Goal: Task Accomplishment & Management: Manage account settings

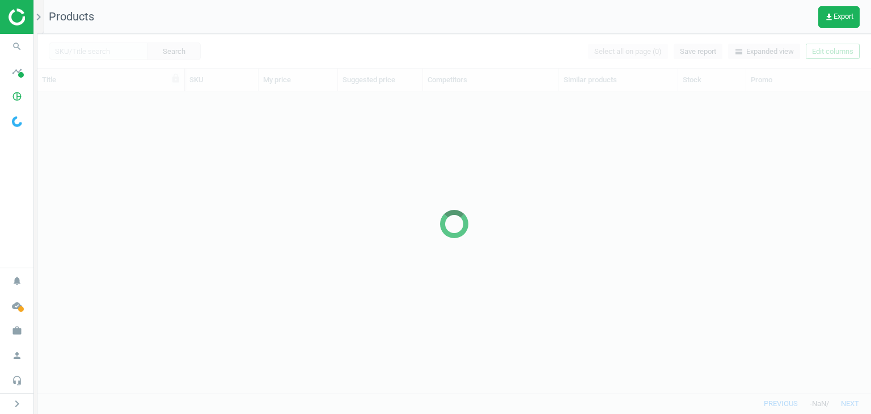
scroll to position [9, 9]
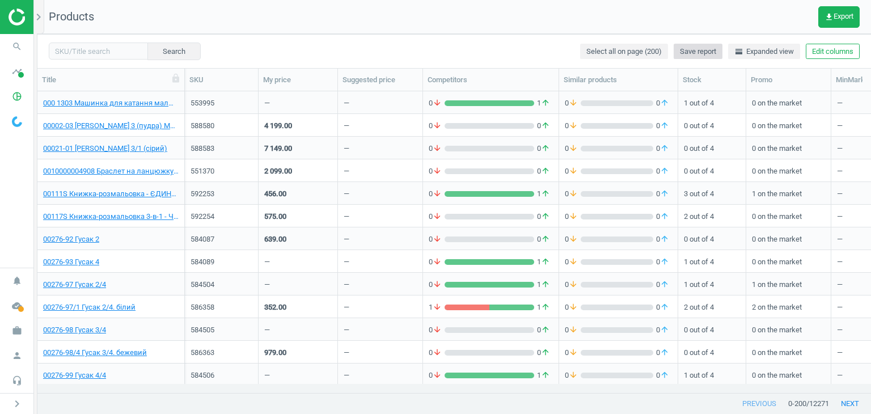
click at [716, 50] on button "Save report" at bounding box center [698, 52] width 49 height 16
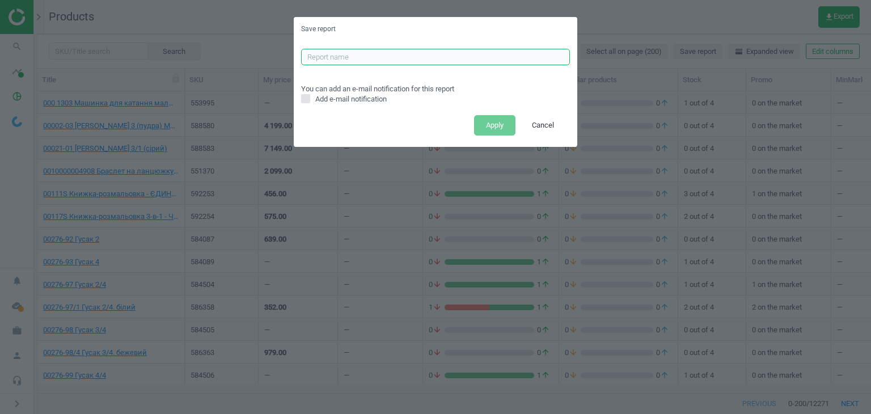
click at [447, 60] on input "text" at bounding box center [435, 57] width 269 height 17
click at [679, 69] on div "Save report You can add an e-mail notification for this report Add e-mail notif…" at bounding box center [435, 207] width 871 height 414
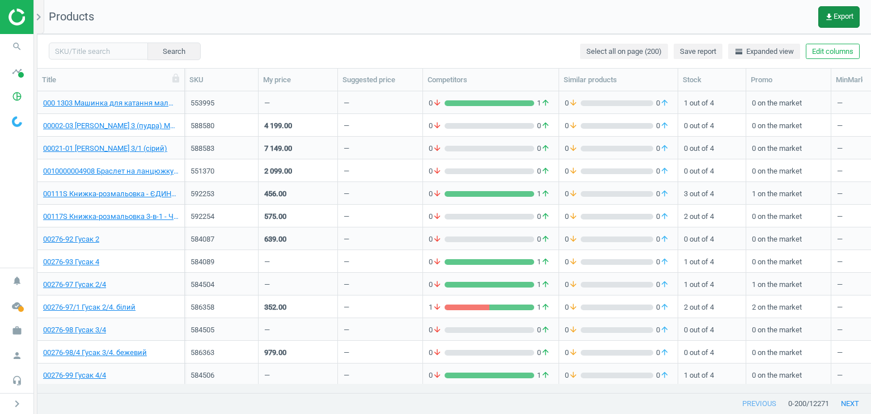
click at [849, 17] on span "get_app Export" at bounding box center [839, 16] width 29 height 9
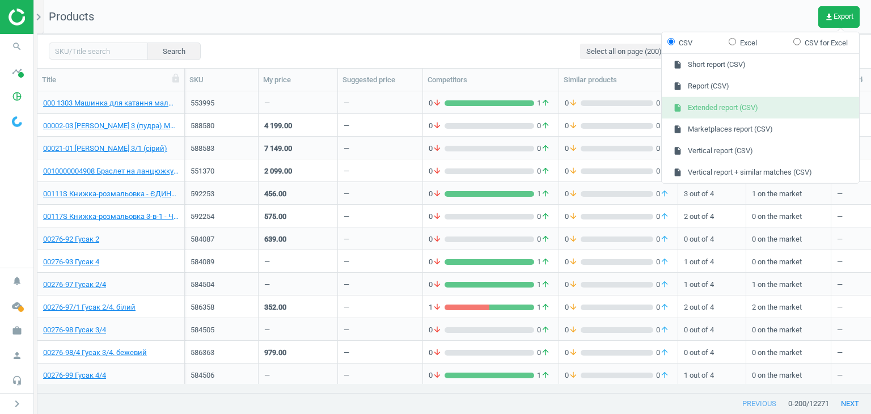
click at [774, 108] on button "insert_drive_file Extended report (CSV)" at bounding box center [760, 108] width 197 height 22
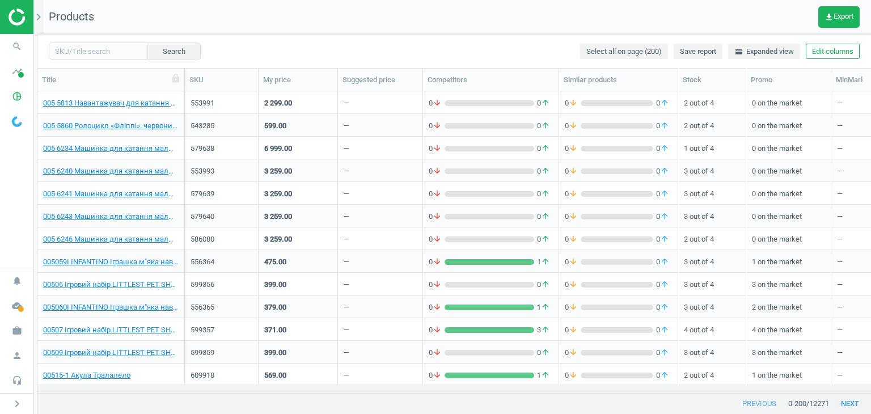
scroll to position [0, 0]
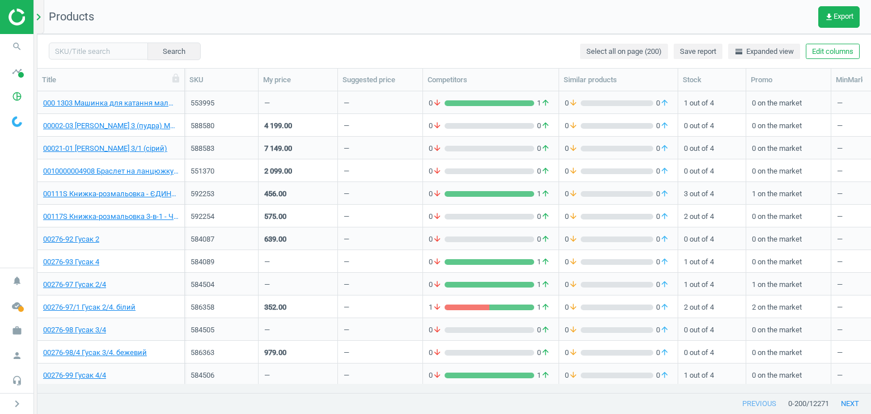
click at [37, 26] on div "chevron_right" at bounding box center [40, 17] width 7 height 34
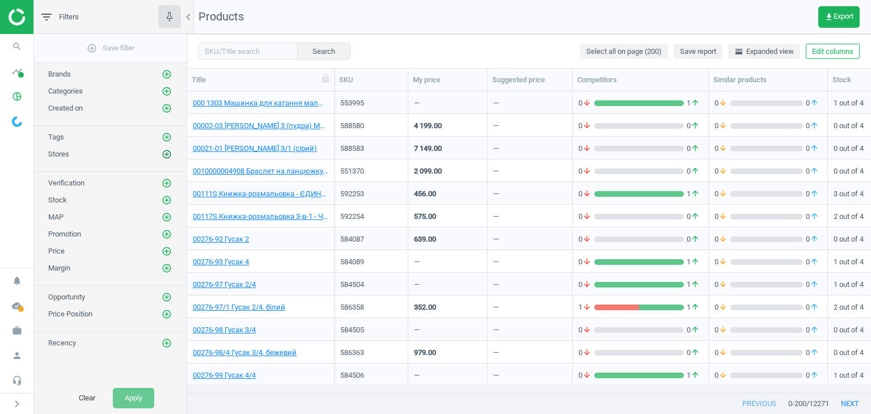
click at [168, 151] on icon "add_circle_outline" at bounding box center [167, 154] width 10 height 10
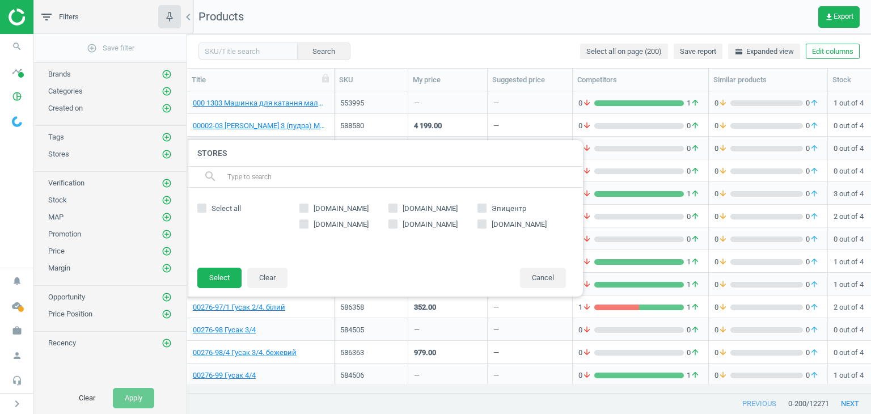
click at [307, 209] on input "rozetka.com.ua" at bounding box center [304, 208] width 7 height 7
checkbox input "true"
click at [221, 276] on button "Select" at bounding box center [219, 278] width 44 height 20
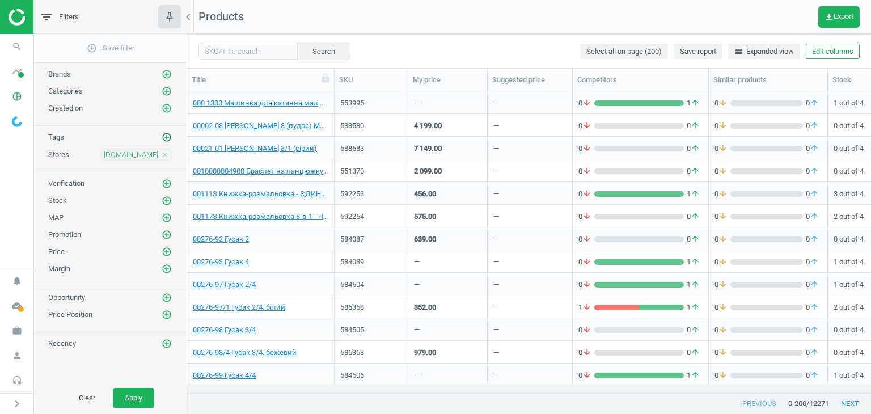
click at [164, 137] on icon "add_circle_outline" at bounding box center [167, 137] width 10 height 10
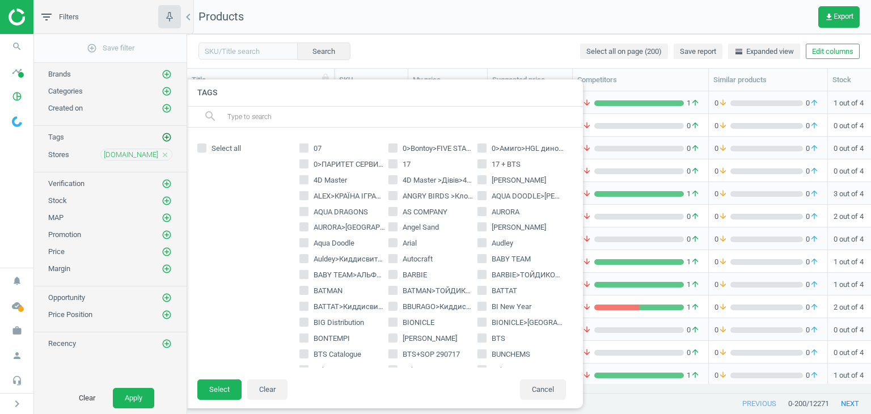
click at [166, 136] on icon "add_circle_outline" at bounding box center [167, 137] width 10 height 10
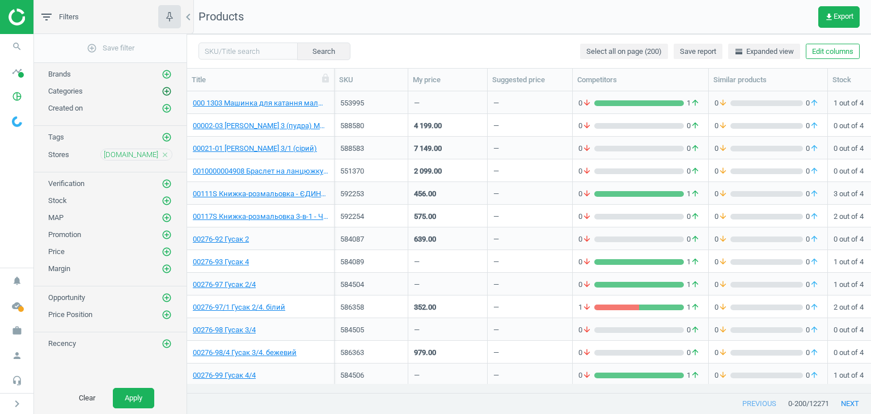
click at [162, 89] on icon "add_circle_outline" at bounding box center [167, 91] width 10 height 10
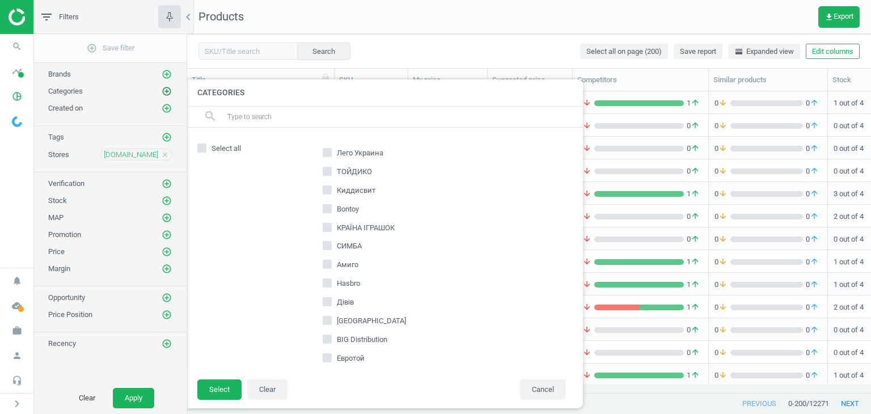
click at [162, 89] on icon "add_circle_outline" at bounding box center [167, 91] width 10 height 10
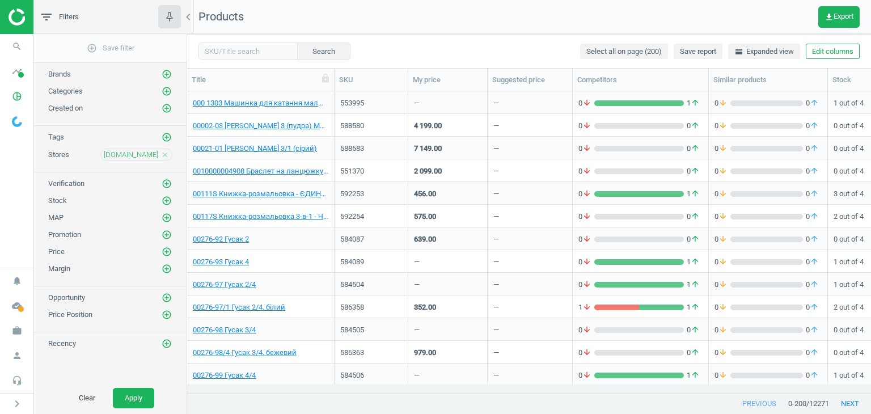
click at [162, 80] on div "Categories add_circle_outline" at bounding box center [110, 88] width 153 height 17
click at [166, 78] on icon "add_circle_outline" at bounding box center [167, 74] width 10 height 10
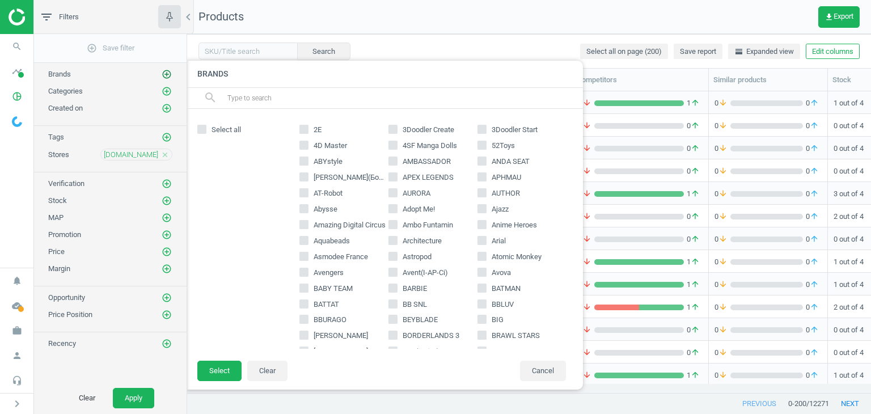
click at [166, 76] on icon "add_circle_outline" at bounding box center [167, 74] width 10 height 10
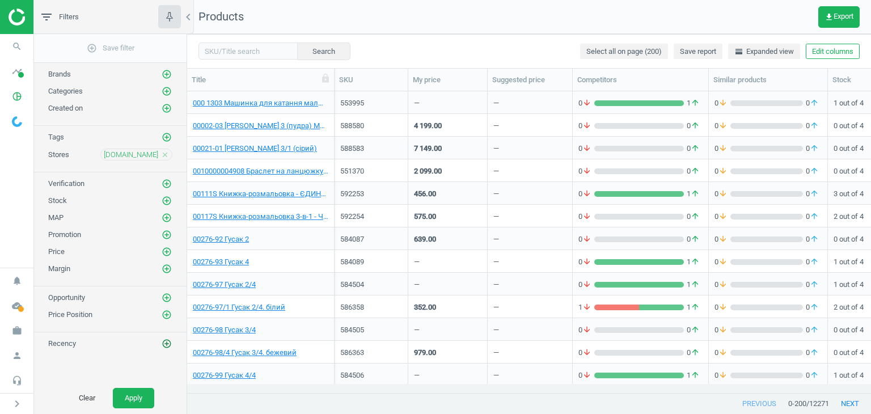
click at [166, 344] on icon "add_circle_outline" at bounding box center [167, 344] width 10 height 10
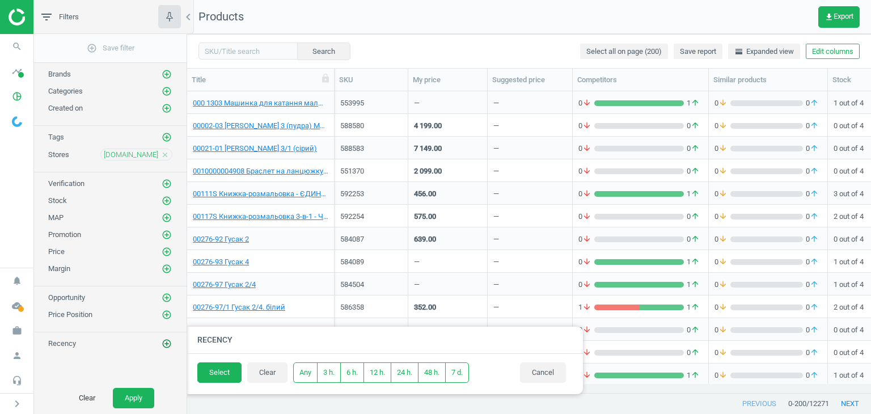
click at [166, 344] on icon "add_circle_outline" at bounding box center [167, 344] width 10 height 10
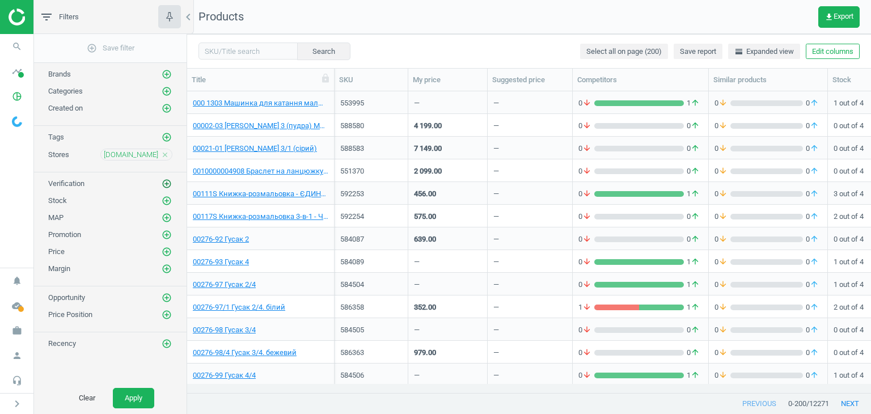
click at [171, 180] on icon "add_circle_outline" at bounding box center [167, 184] width 10 height 10
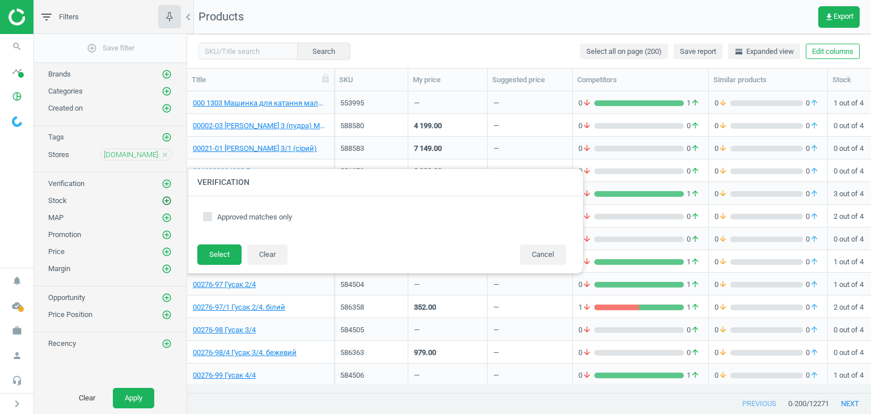
click at [168, 203] on icon "add_circle_outline" at bounding box center [167, 201] width 10 height 10
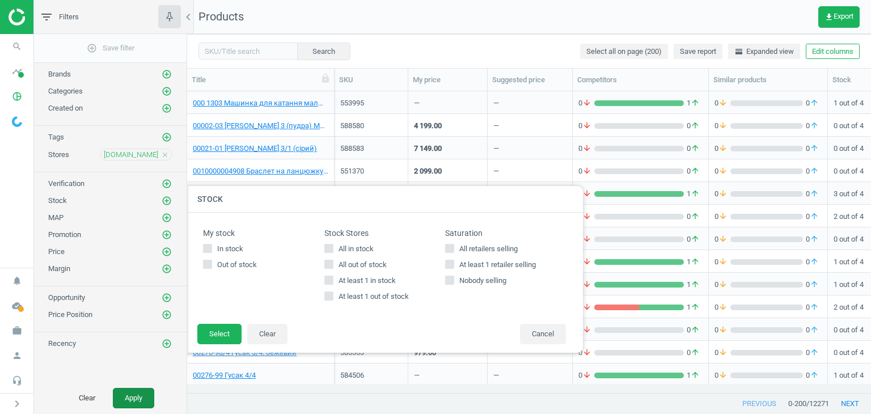
click at [137, 397] on button "Apply" at bounding box center [133, 398] width 41 height 20
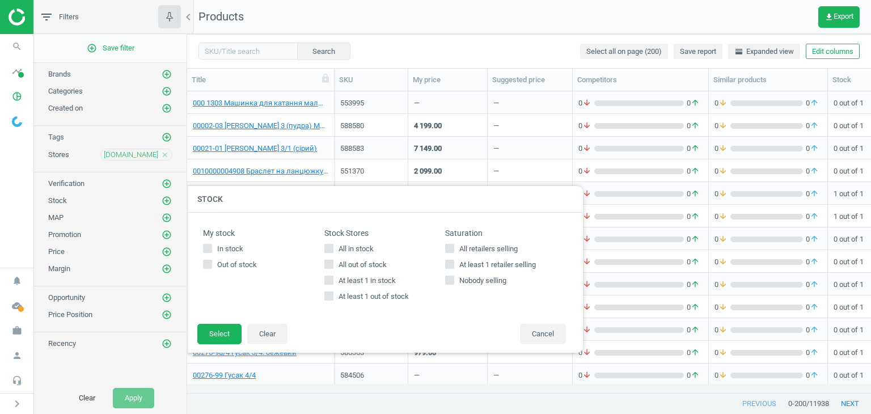
click at [136, 348] on div "add_circle_outline Save filter Brands add_circle_outline Categories add_circle_…" at bounding box center [110, 208] width 153 height 348
click at [116, 74] on div "Brands add_circle_outline" at bounding box center [110, 74] width 124 height 11
click at [168, 196] on icon "add_circle_outline" at bounding box center [167, 201] width 10 height 10
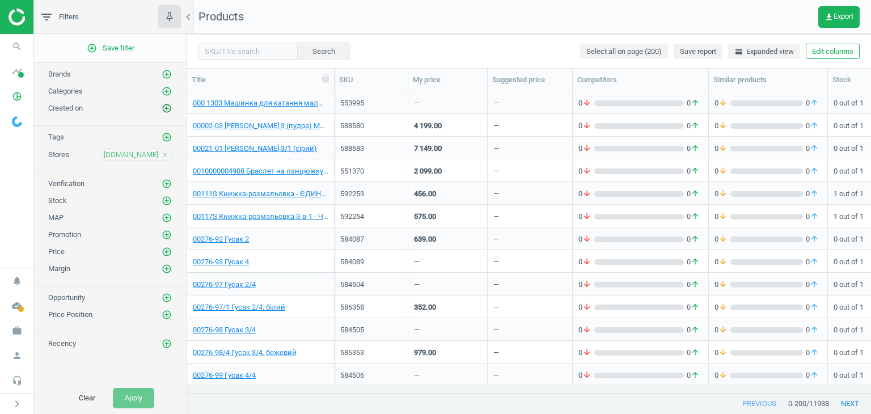
click at [166, 106] on icon "add_circle_outline" at bounding box center [167, 108] width 10 height 10
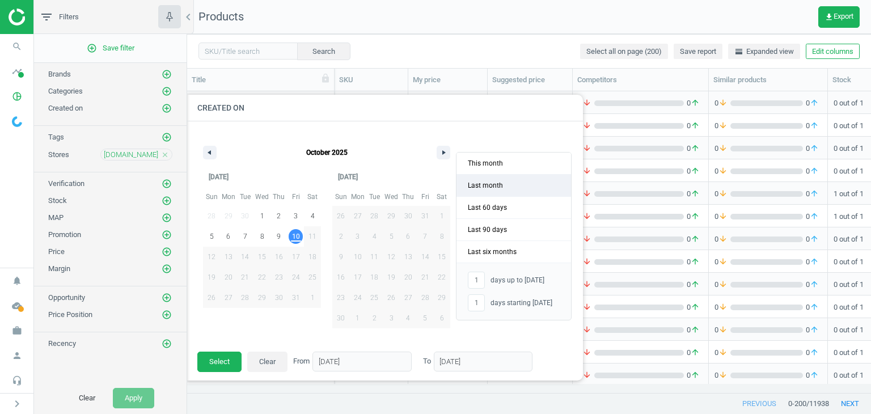
click at [477, 186] on span "Last month" at bounding box center [514, 186] width 115 height 22
type input "-"
type input "01/09/2025"
type input "30/09/2025"
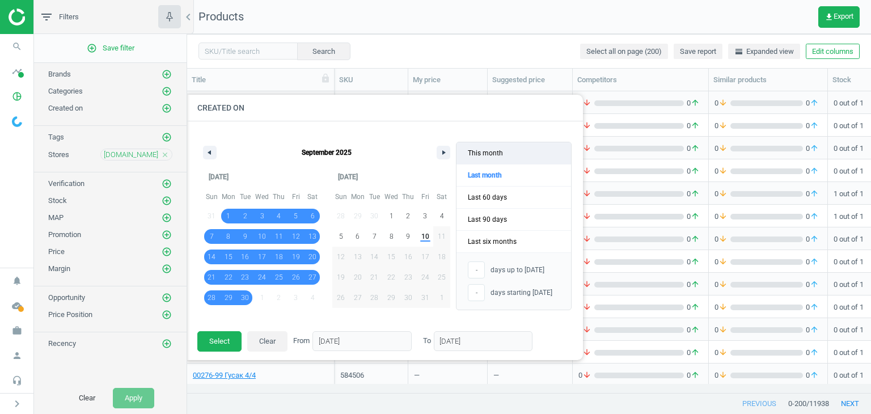
click at [481, 162] on span "This month" at bounding box center [514, 153] width 115 height 22
type input "10"
type input "01/10/2025"
type input "10/10/2025"
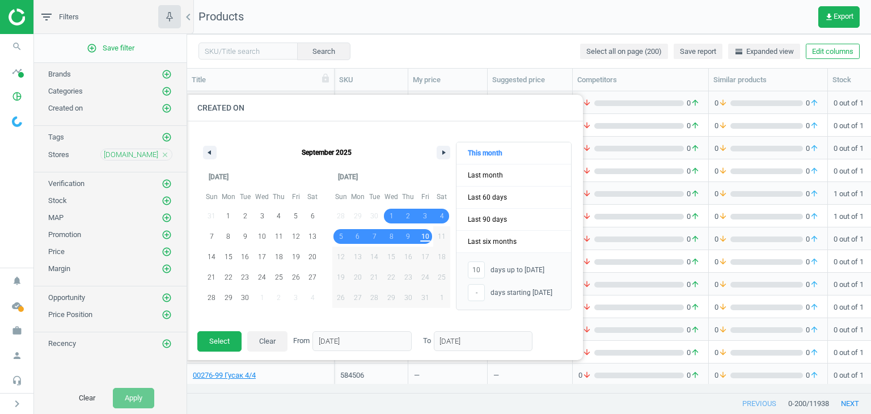
click at [498, 294] on span "days starting today" at bounding box center [522, 293] width 62 height 10
click at [231, 340] on button "Select" at bounding box center [219, 341] width 44 height 20
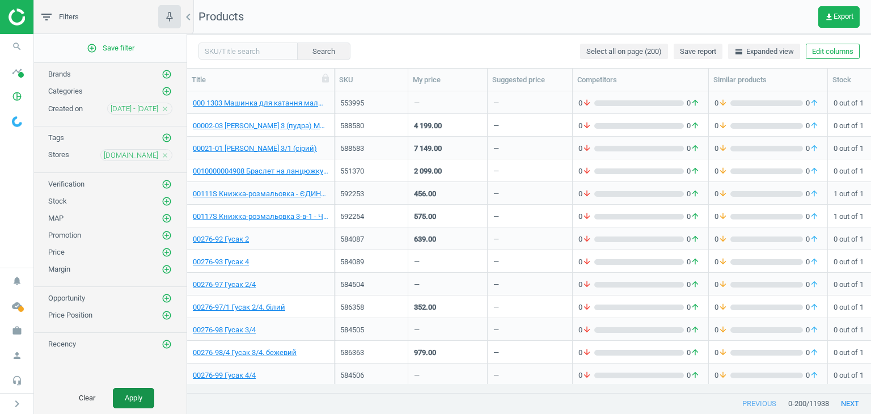
click at [141, 395] on button "Apply" at bounding box center [133, 398] width 41 height 20
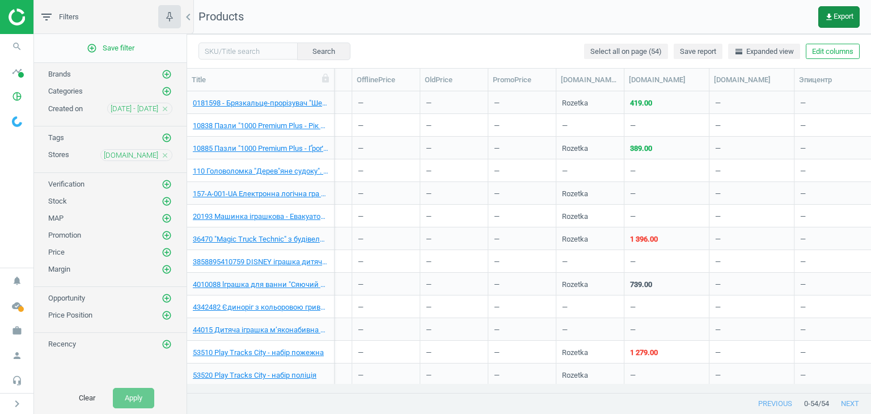
click at [826, 23] on button "get_app Export" at bounding box center [839, 17] width 41 height 22
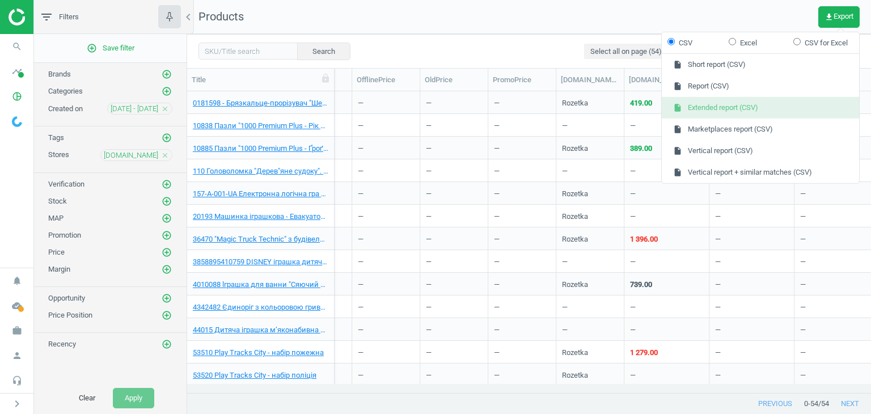
click at [736, 111] on button "insert_drive_file Extended report (CSV)" at bounding box center [760, 108] width 197 height 22
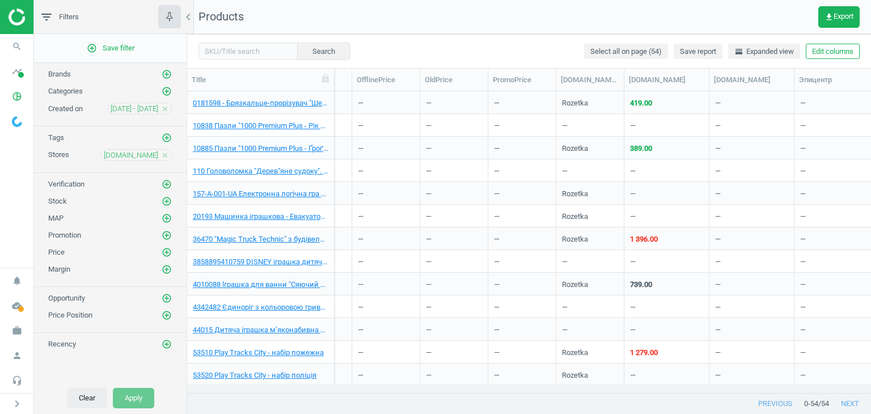
click at [92, 398] on button "Clear" at bounding box center [87, 398] width 40 height 20
click at [190, 19] on icon "chevron_left" at bounding box center [189, 17] width 14 height 14
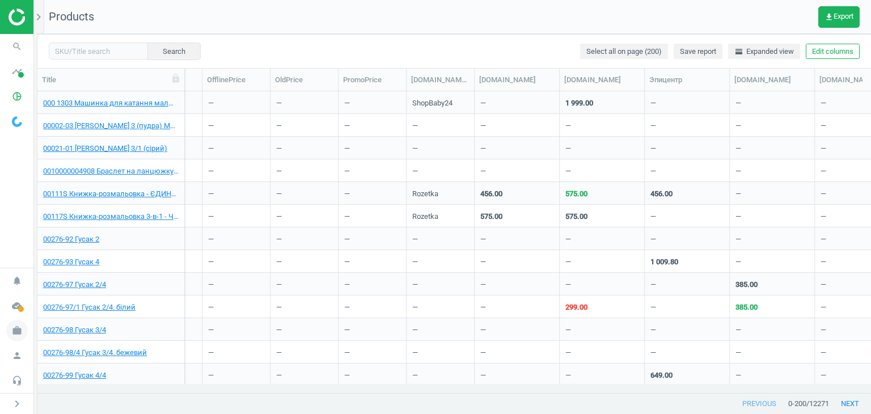
click at [22, 327] on icon "work" at bounding box center [17, 331] width 22 height 22
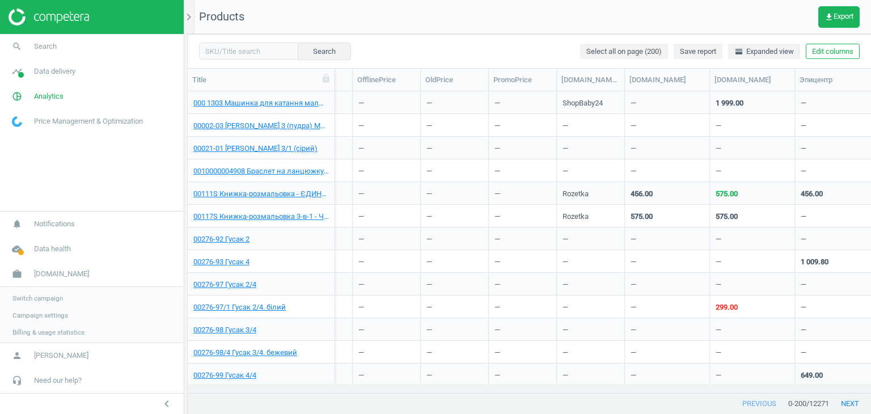
scroll to position [9, 9]
click at [54, 317] on span "Campaign settings" at bounding box center [40, 314] width 56 height 9
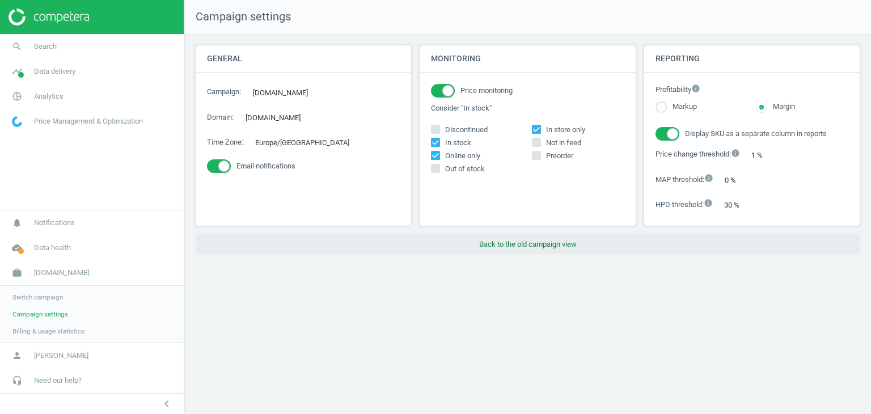
click at [521, 238] on button "Back to the old campaign view" at bounding box center [528, 244] width 664 height 20
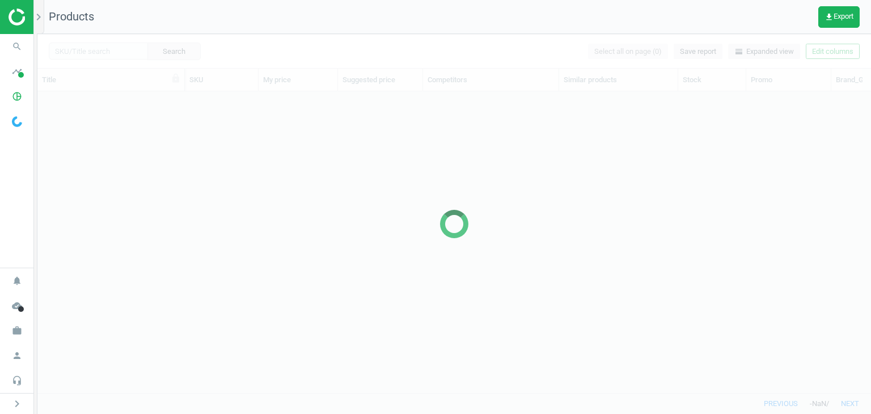
scroll to position [284, 825]
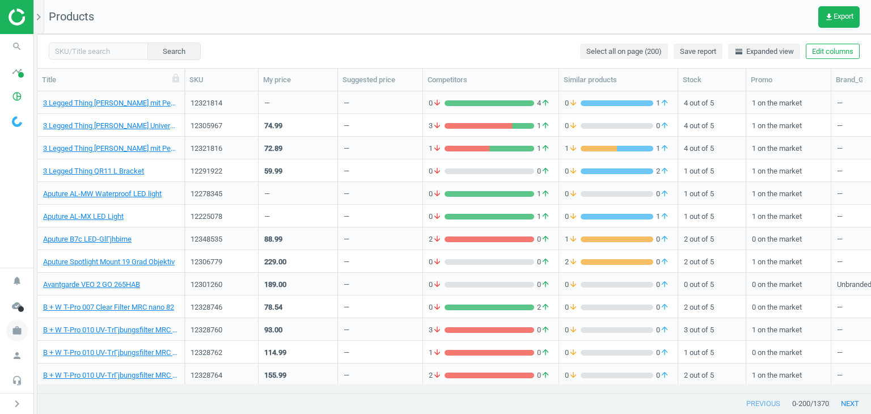
click at [11, 334] on icon "work" at bounding box center [17, 331] width 22 height 22
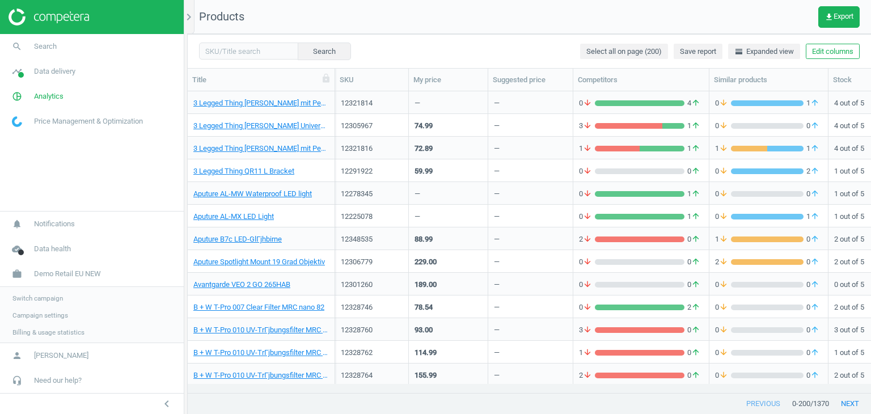
scroll to position [9, 9]
click at [33, 298] on span "Switch campaign" at bounding box center [37, 297] width 50 height 9
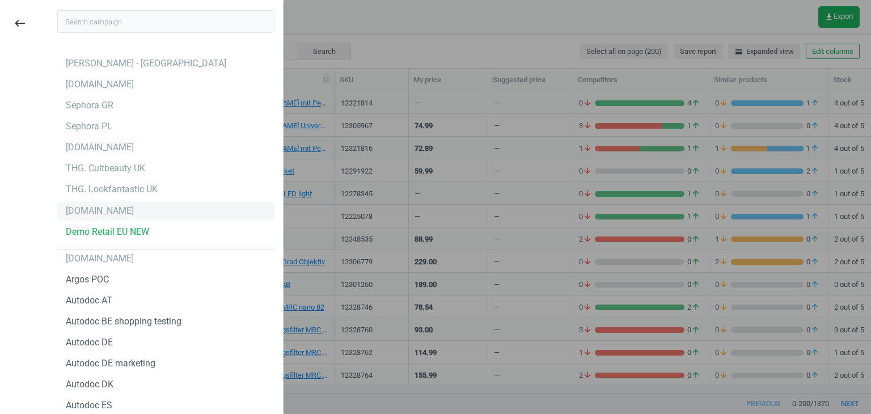
click at [82, 212] on div "[DOMAIN_NAME]" at bounding box center [100, 211] width 68 height 12
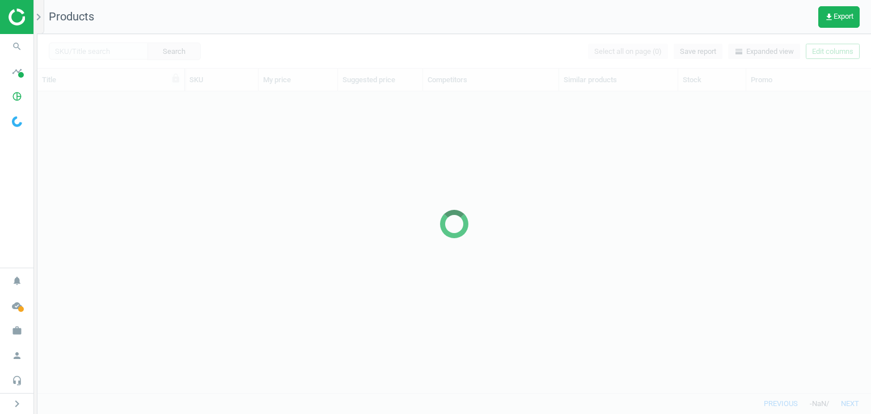
scroll to position [9, 9]
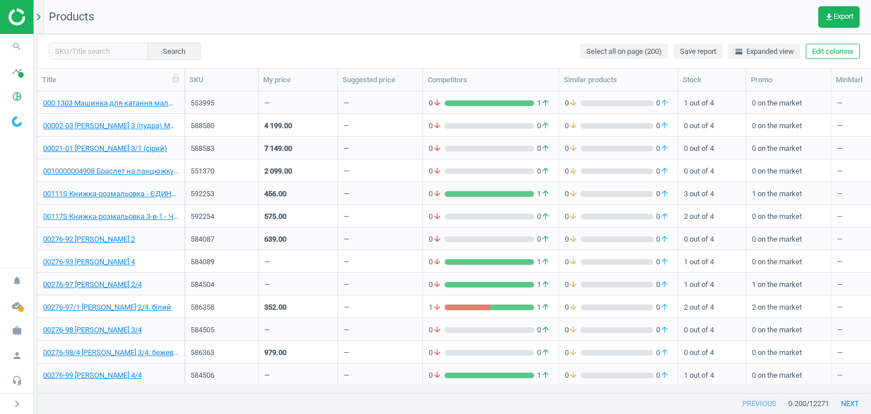
click at [35, 18] on icon "chevron_right" at bounding box center [39, 17] width 14 height 14
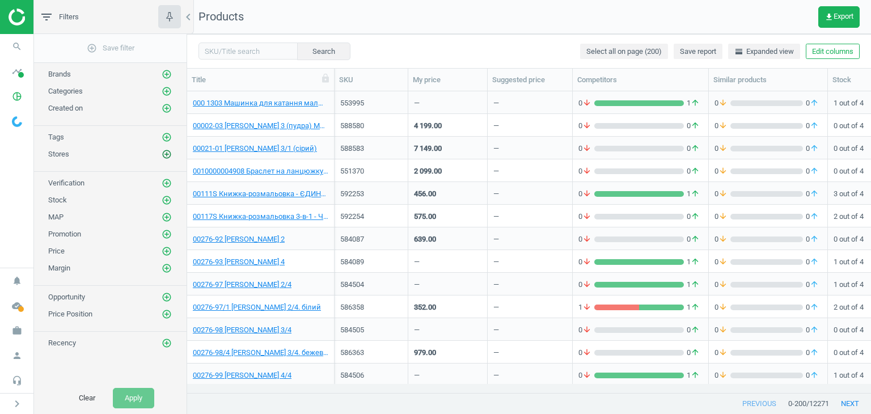
click at [167, 152] on icon "add_circle_outline" at bounding box center [167, 154] width 10 height 10
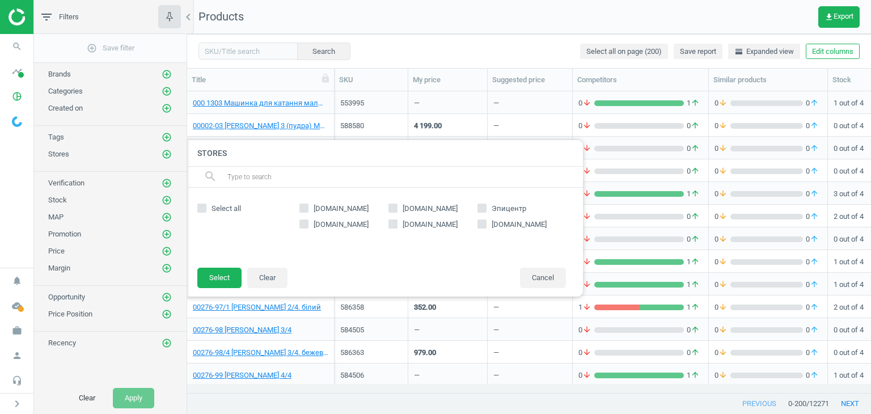
click at [336, 204] on span "rozetka.com.ua" at bounding box center [341, 209] width 60 height 10
click at [308, 205] on input "rozetka.com.ua" at bounding box center [304, 208] width 7 height 7
checkbox input "true"
click at [227, 277] on button "Select" at bounding box center [219, 278] width 44 height 20
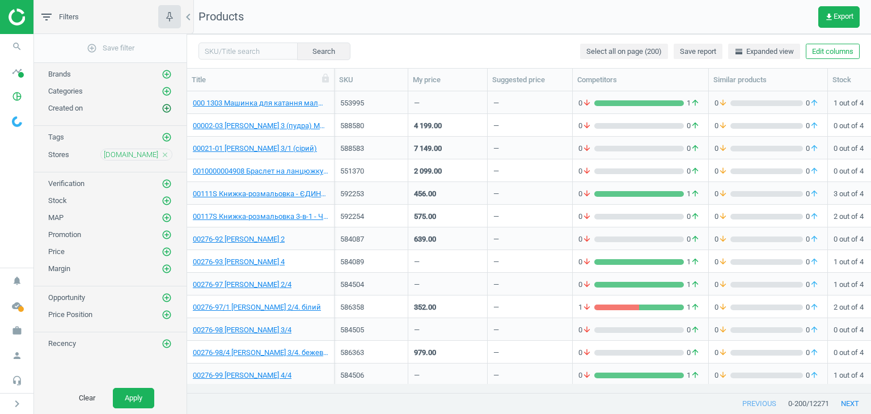
click at [168, 105] on icon "add_circle_outline" at bounding box center [167, 108] width 10 height 10
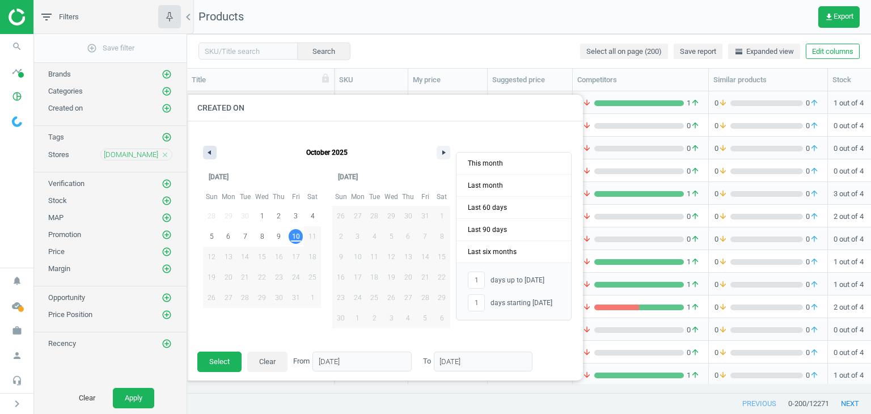
click at [213, 157] on button "button" at bounding box center [210, 153] width 14 height 14
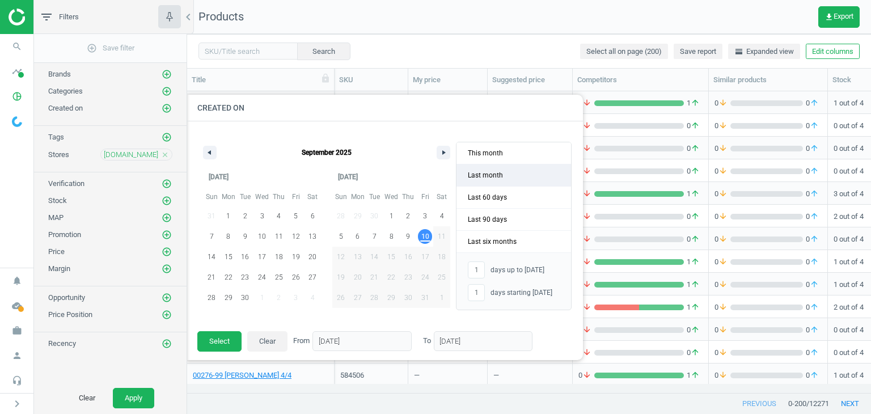
click at [496, 171] on span "Last month" at bounding box center [514, 176] width 115 height 22
type input "-"
type input "01/09/2025"
type input "30/09/2025"
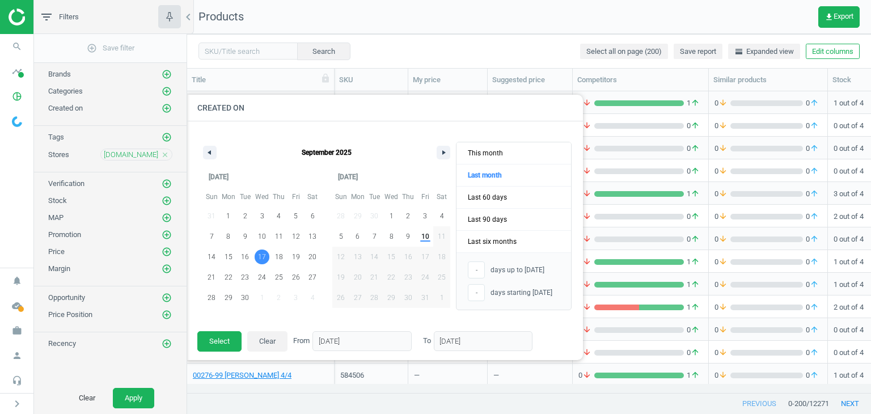
click at [266, 259] on span "17" at bounding box center [262, 257] width 17 height 15
type input "17/09/2025"
click at [278, 273] on span "25" at bounding box center [279, 277] width 8 height 20
type input "25/09/2025"
click at [429, 238] on span "10" at bounding box center [425, 236] width 17 height 15
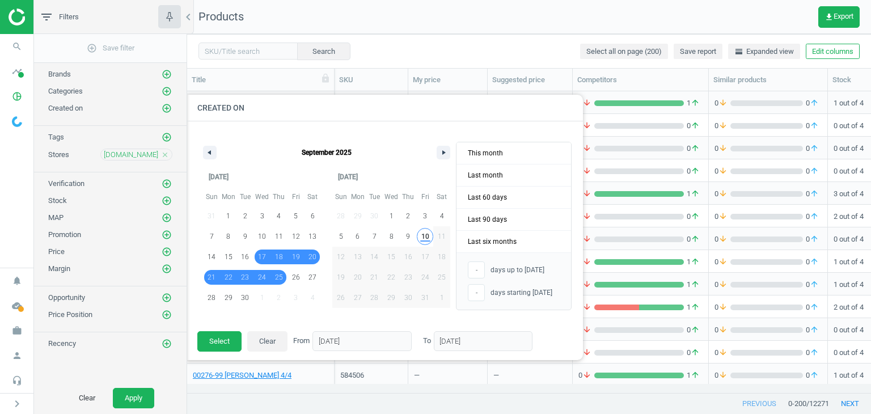
type input "1"
type input "10/10/2025"
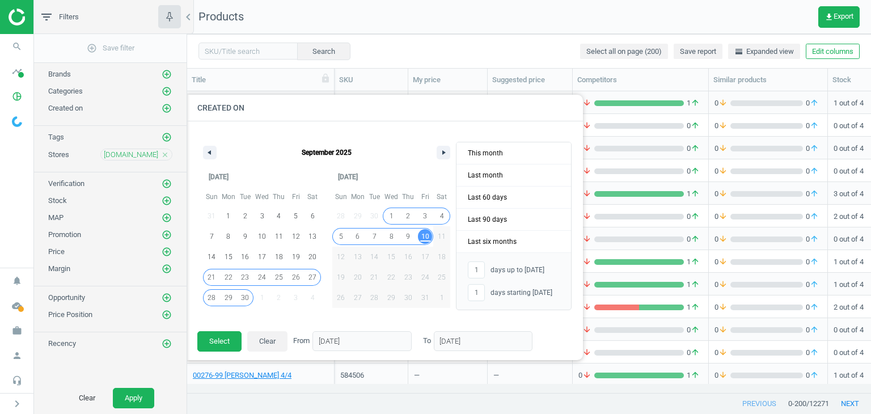
click at [207, 279] on span "21" at bounding box center [211, 277] width 17 height 15
type input "20"
type input "-"
type input "21/09/2025"
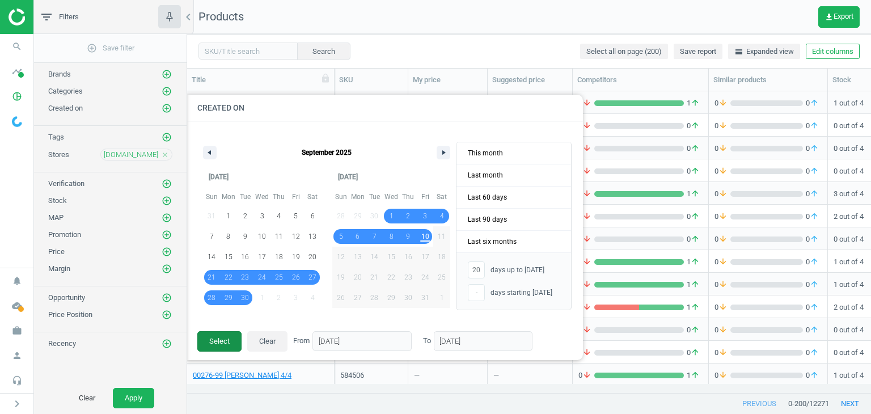
click at [220, 341] on button "Select" at bounding box center [219, 341] width 44 height 20
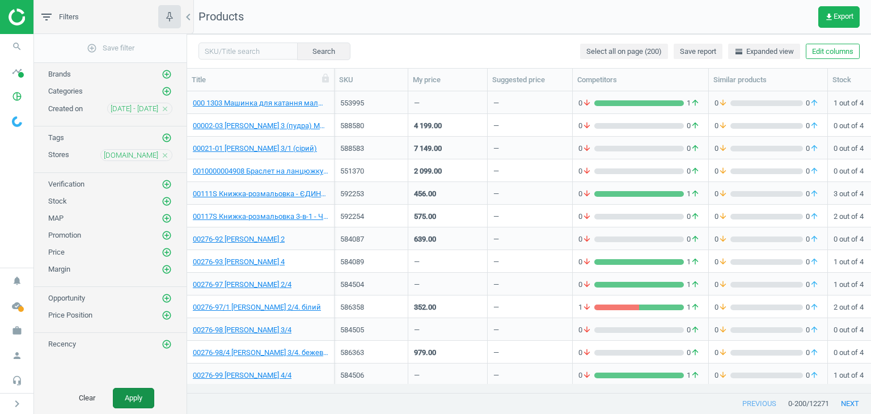
click at [148, 392] on button "Apply" at bounding box center [133, 398] width 41 height 20
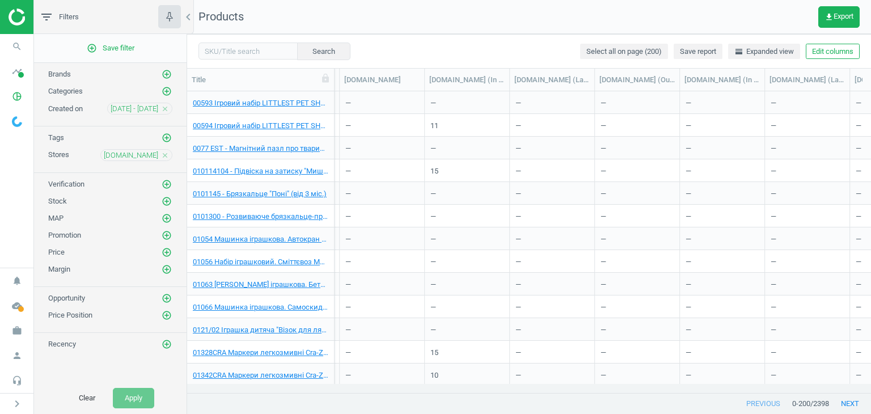
scroll to position [1078, 0]
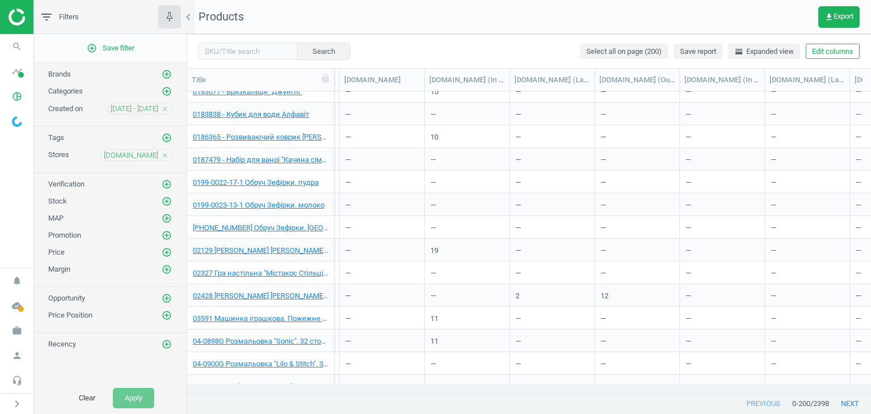
drag, startPoint x: 652, startPoint y: 393, endPoint x: 551, endPoint y: 395, distance: 101.6
click at [551, 395] on div "Search Select all on page (200) Save report horizontal_split Expanded view Edit…" at bounding box center [529, 224] width 684 height 380
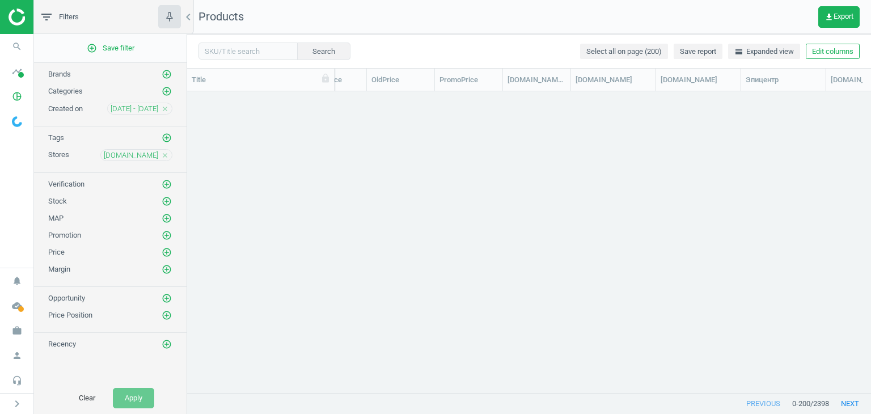
scroll to position [0, 0]
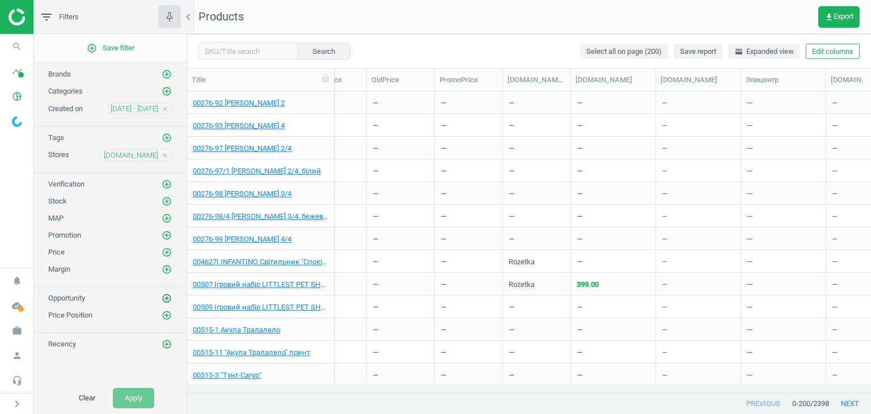
click at [168, 298] on icon "add_circle_outline" at bounding box center [167, 298] width 10 height 10
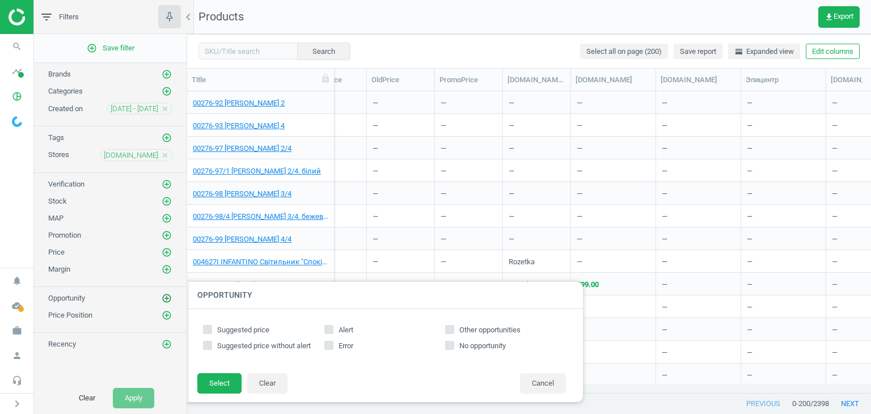
click at [168, 298] on icon "add_circle_outline" at bounding box center [167, 298] width 10 height 10
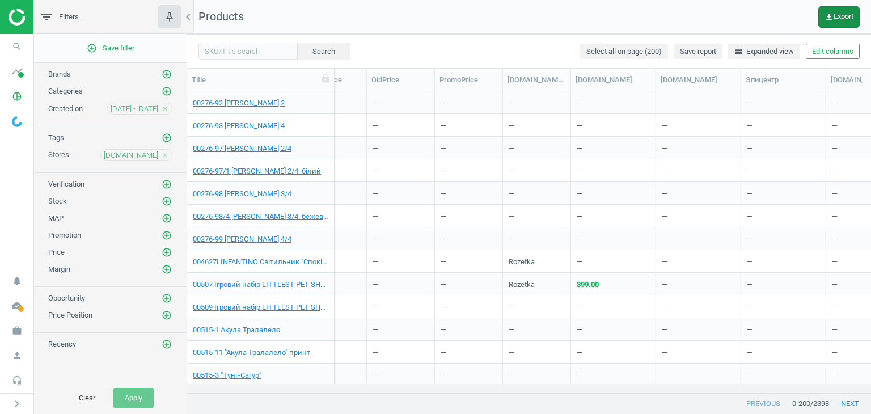
click at [841, 19] on span "get_app Export" at bounding box center [839, 16] width 29 height 9
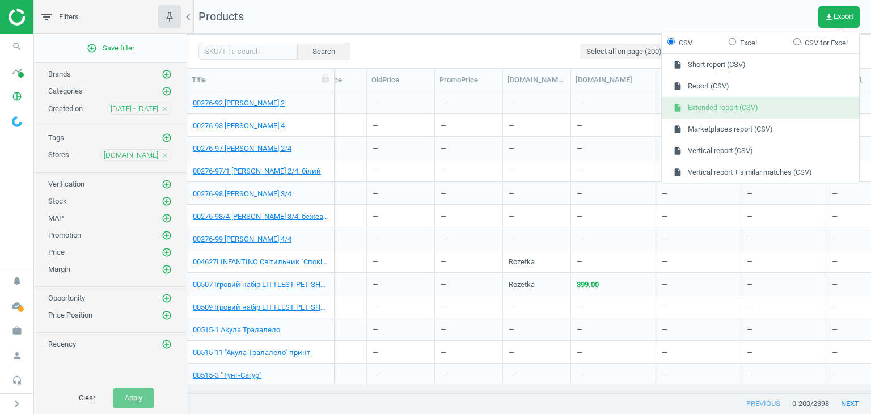
click at [751, 104] on button "insert_drive_file Extended report (CSV)" at bounding box center [760, 108] width 197 height 22
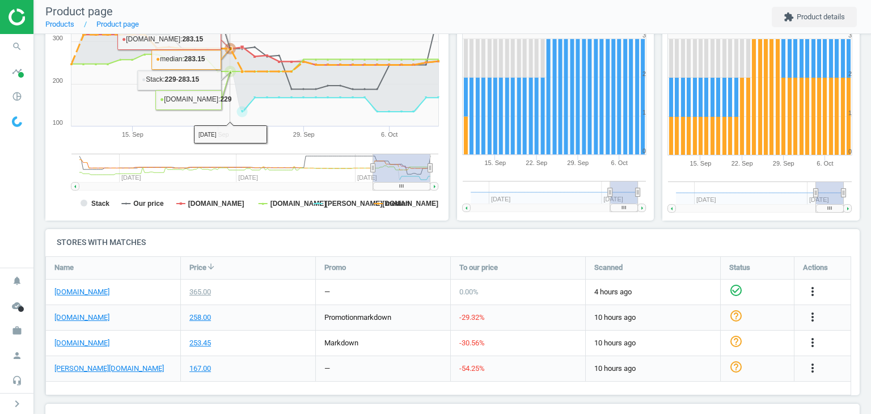
scroll to position [284, 0]
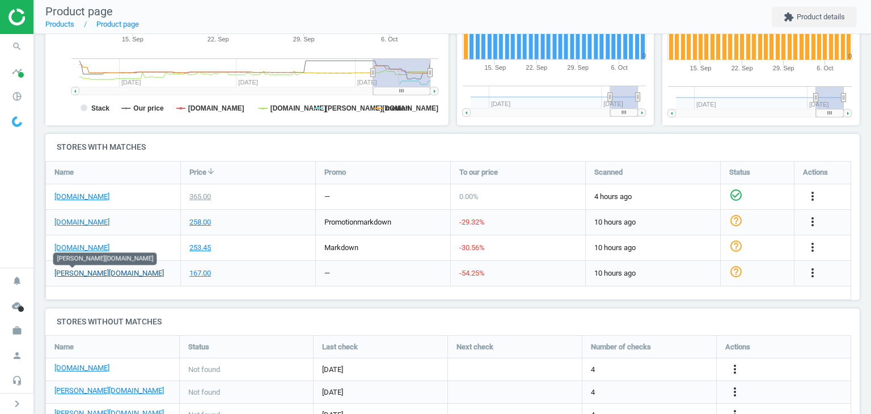
click at [84, 275] on link "douglas.de" at bounding box center [108, 273] width 109 height 10
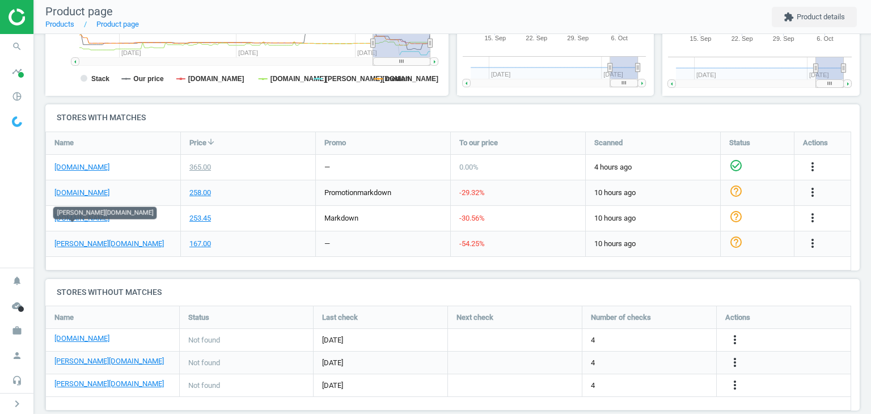
scroll to position [329, 0]
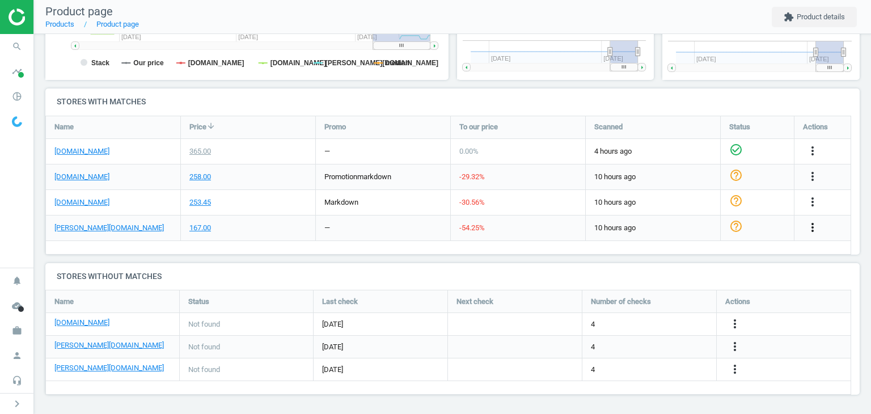
click at [808, 227] on icon "more_vert" at bounding box center [813, 228] width 14 height 14
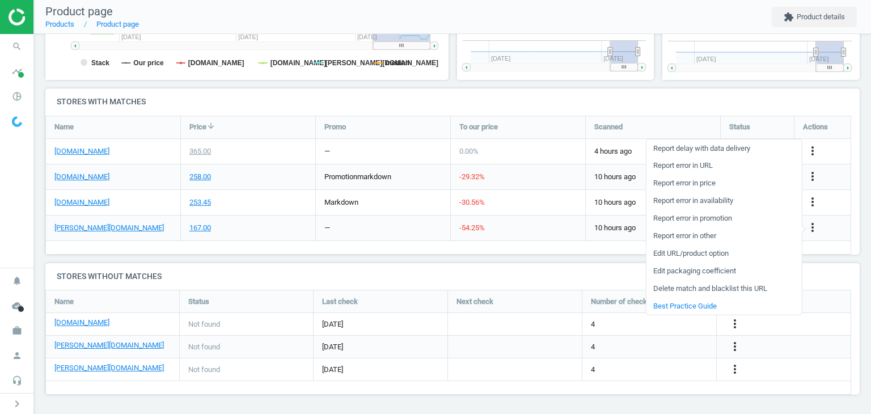
click at [713, 259] on link "Edit URL/product option" at bounding box center [723, 254] width 155 height 18
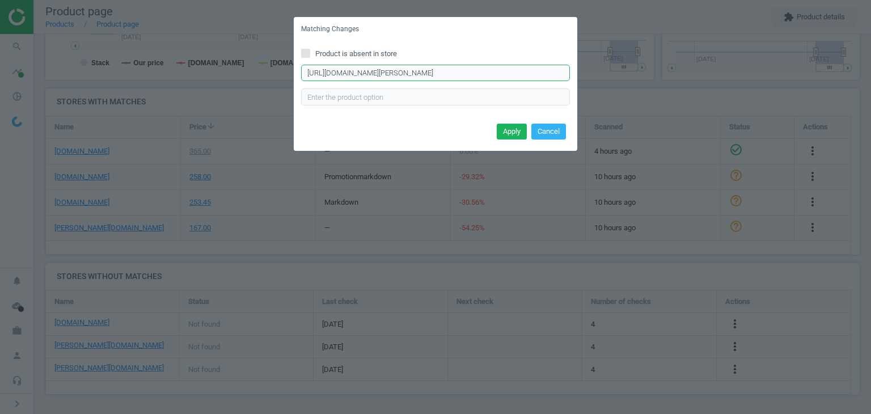
click at [445, 72] on input "https://www.douglas.de/de/p/3001018596?variant=886995" at bounding box center [435, 73] width 269 height 17
click at [273, 218] on div "Matching Changes Product is absent in store https://www.douglas.de/de/p/3001018…" at bounding box center [435, 207] width 871 height 414
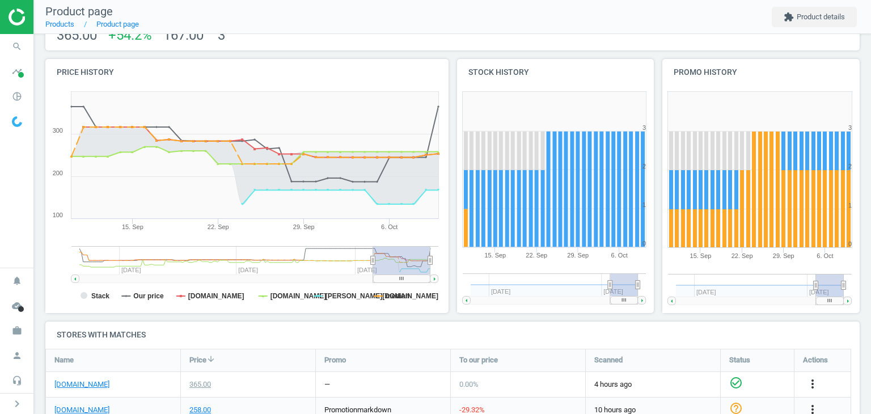
scroll to position [170, 0]
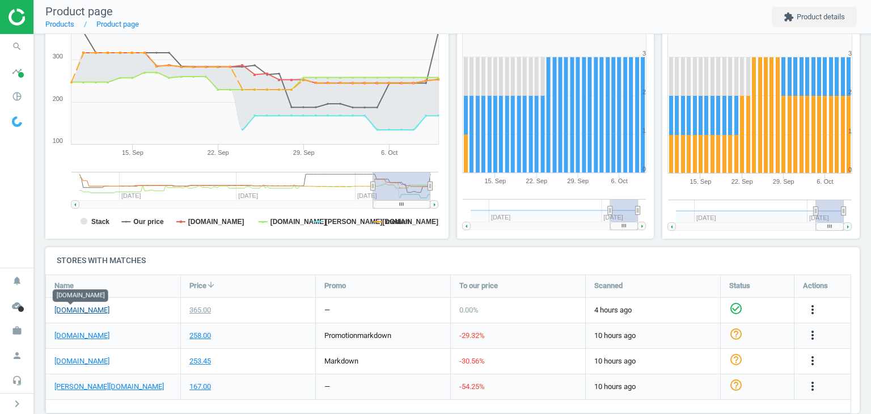
click at [68, 314] on link "Flaconi.de" at bounding box center [81, 310] width 55 height 10
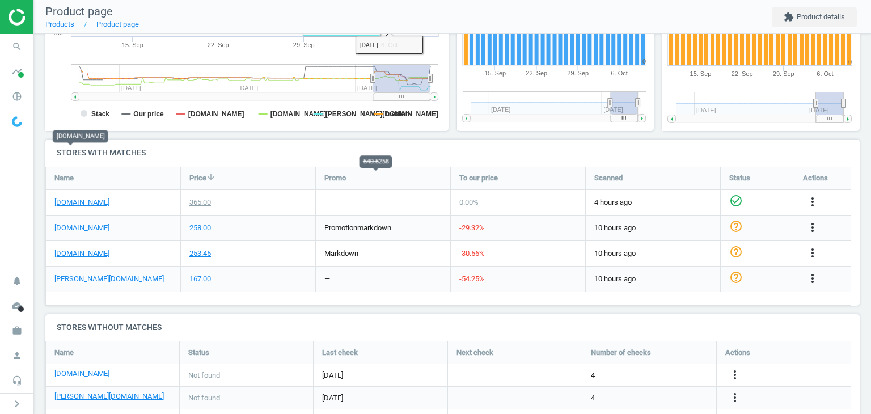
scroll to position [329, 0]
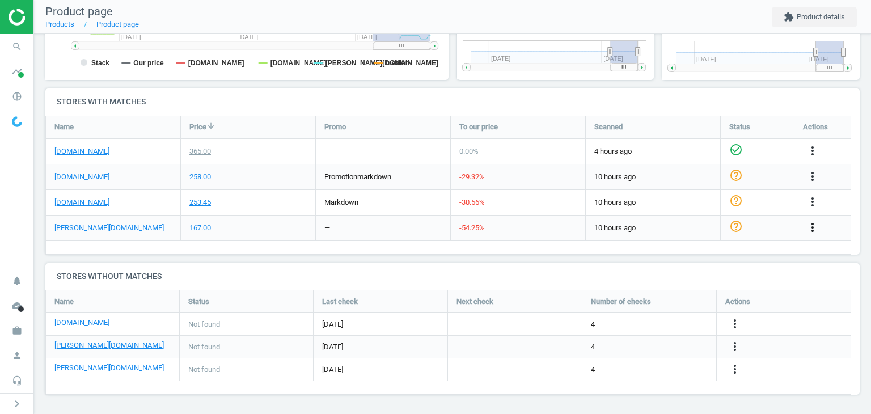
click at [814, 225] on icon "more_vert" at bounding box center [813, 228] width 14 height 14
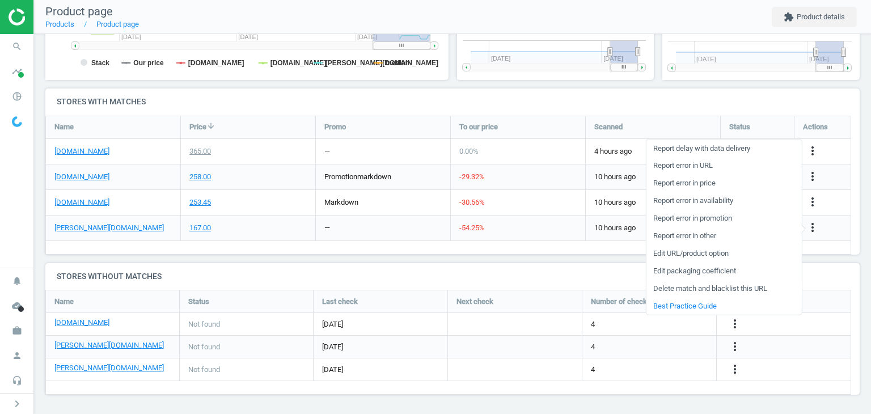
click at [685, 289] on link "Delete match and blacklist this URL" at bounding box center [723, 289] width 155 height 18
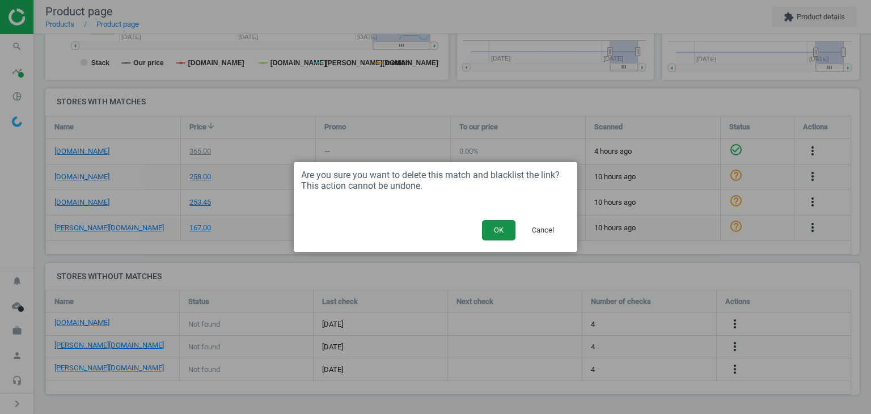
click at [488, 230] on button "OK" at bounding box center [498, 230] width 33 height 20
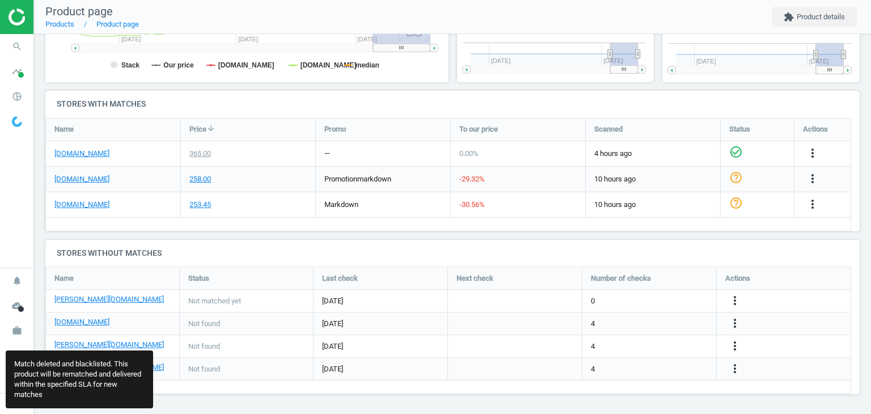
scroll to position [5, 6]
click at [735, 296] on icon "more_vert" at bounding box center [735, 301] width 14 height 14
click at [641, 298] on link "Edit URL/product option" at bounding box center [646, 301] width 155 height 18
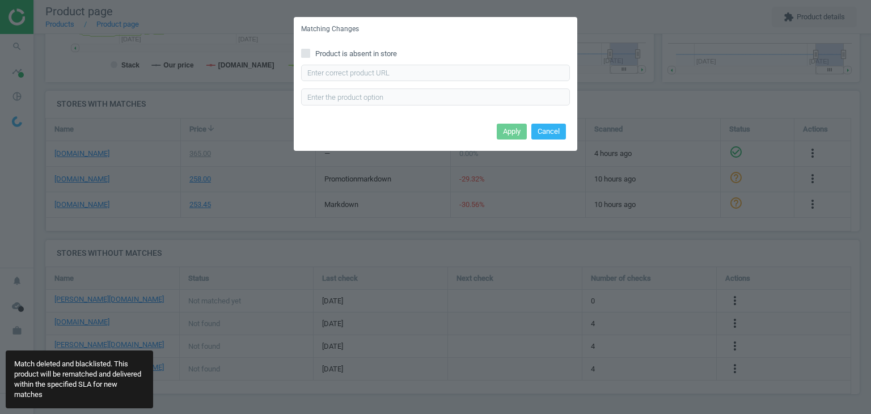
click at [356, 47] on div "Product is absent in store Enter correct product url" at bounding box center [436, 80] width 284 height 79
click at [358, 53] on span "Product is absent in store" at bounding box center [356, 54] width 86 height 10
click at [310, 53] on input "Product is absent in store" at bounding box center [305, 52] width 7 height 7
checkbox input "true"
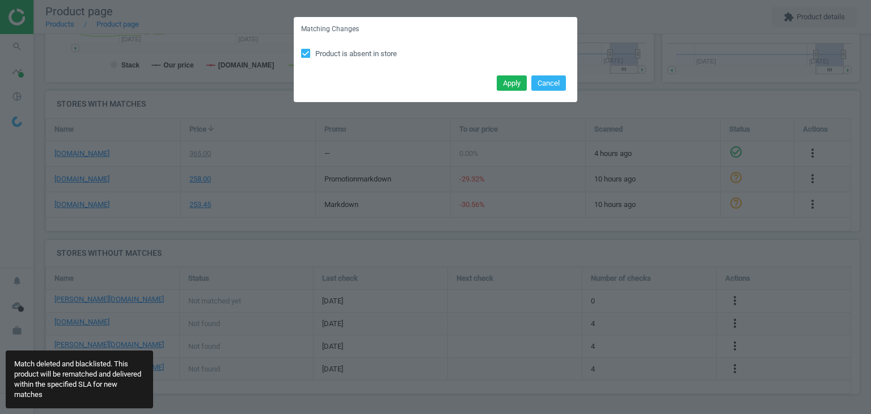
click at [492, 89] on div "Apply Cancel" at bounding box center [436, 87] width 284 height 31
click at [501, 84] on button "Apply" at bounding box center [512, 83] width 30 height 16
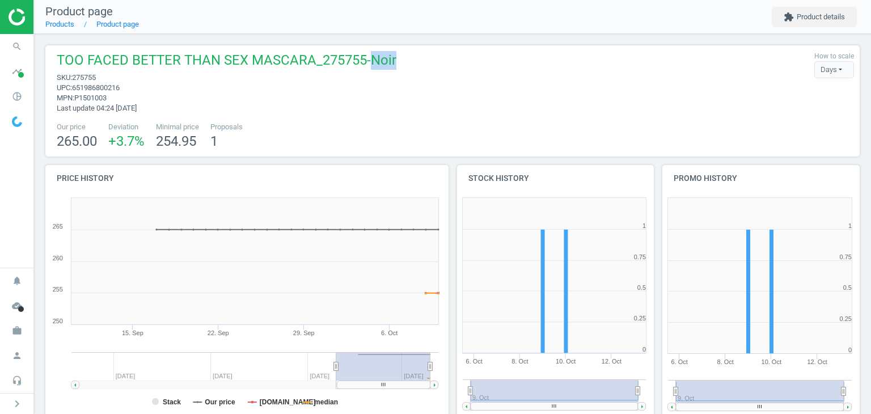
drag, startPoint x: 408, startPoint y: 59, endPoint x: 364, endPoint y: 59, distance: 44.8
click at [364, 59] on div "TOO FACED BETTER THAN SEX MASCARA_275755-Noir sku : 275755 upc : 651986800216 m…" at bounding box center [452, 82] width 803 height 62
copy span "Noir"
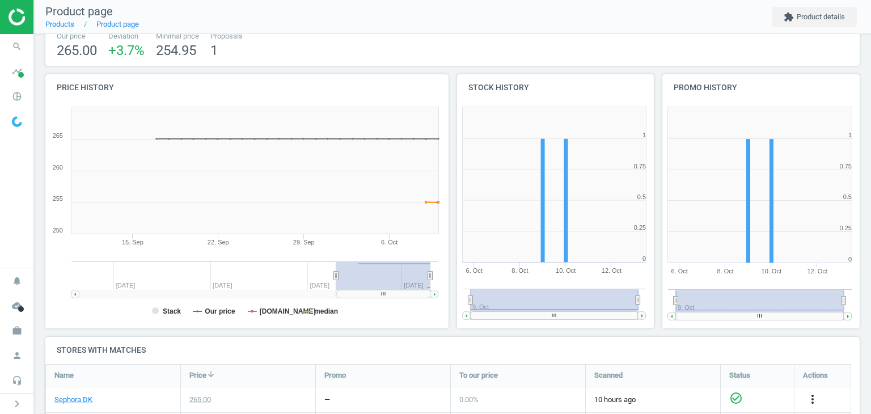
scroll to position [148, 0]
